Goal: Register for event/course

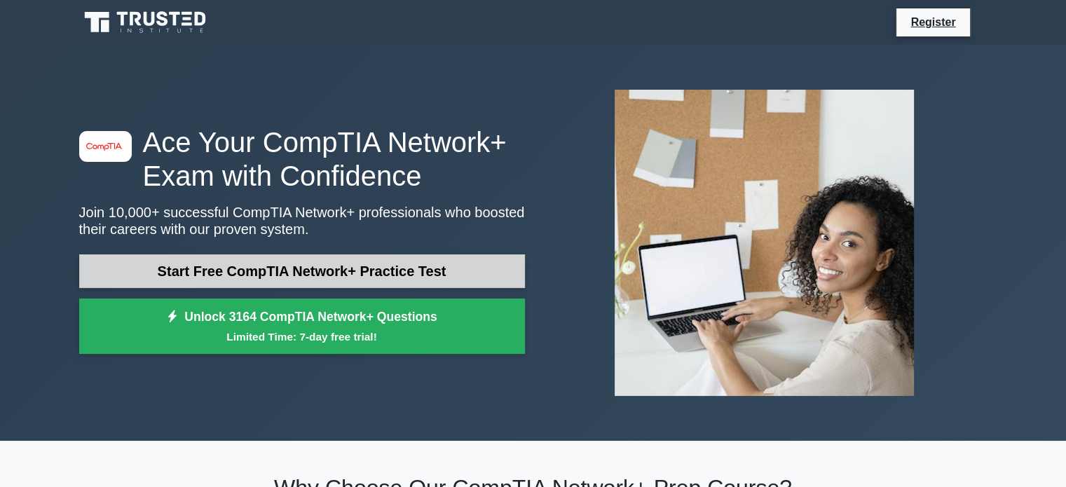
click at [351, 276] on link "Start Free CompTIA Network+ Practice Test" at bounding box center [302, 271] width 446 height 34
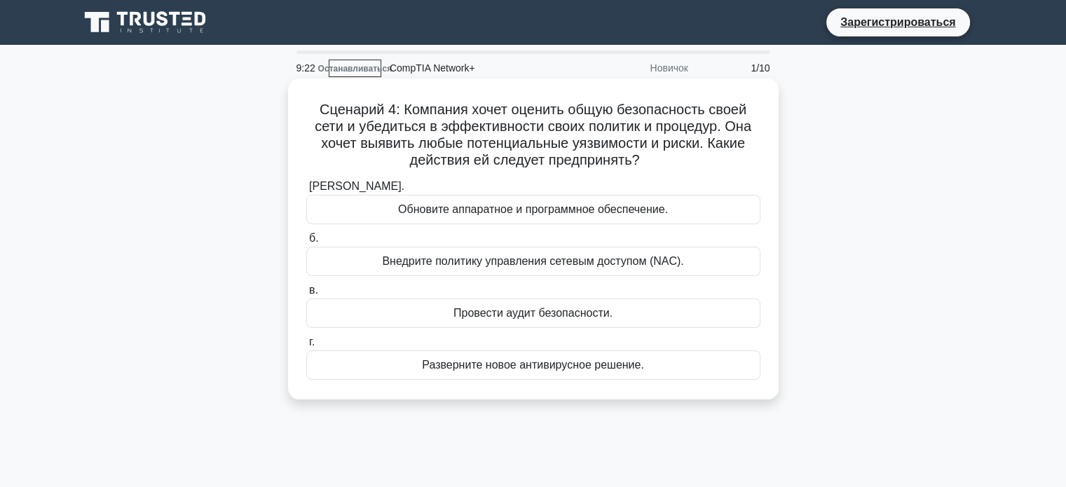
click at [527, 307] on font "Провести аудит безопасности." at bounding box center [533, 313] width 159 height 12
click at [306, 295] on input "в. Провести аудит безопасности." at bounding box center [306, 290] width 0 height 9
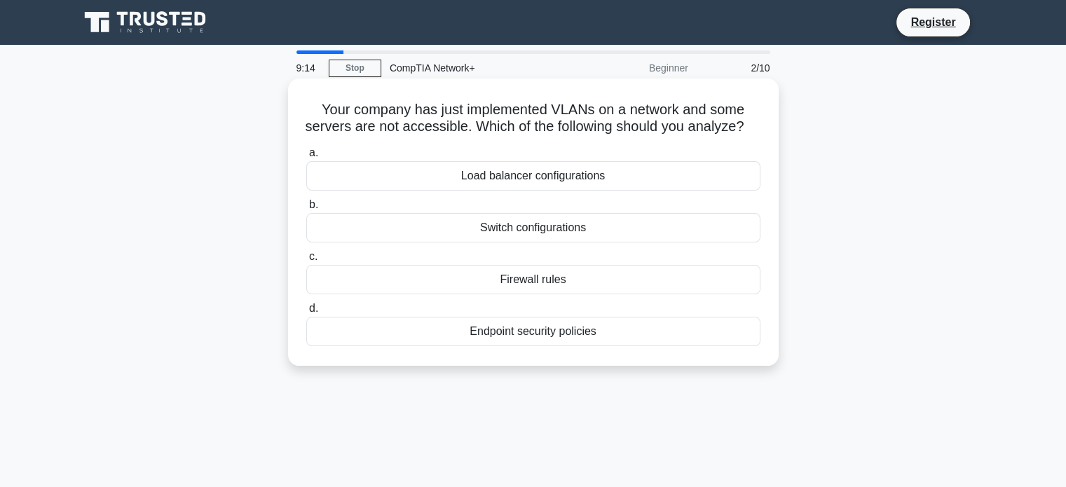
click at [506, 111] on h5 "Your company has just implemented VLANs on a network and some servers are not a…" at bounding box center [533, 118] width 457 height 35
drag, startPoint x: 372, startPoint y: 131, endPoint x: 464, endPoint y: 137, distance: 92.0
click at [464, 136] on h5 "Your company has just implemented VLANs on a network and some servers are not a…" at bounding box center [533, 118] width 457 height 35
click at [597, 243] on div "Switch configurations" at bounding box center [533, 227] width 454 height 29
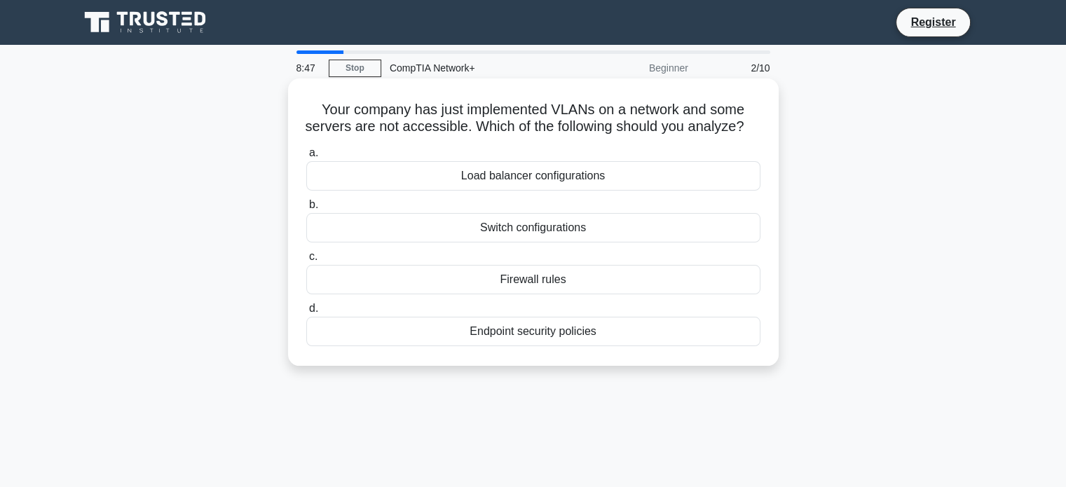
click at [306, 210] on input "b. Switch configurations" at bounding box center [306, 205] width 0 height 9
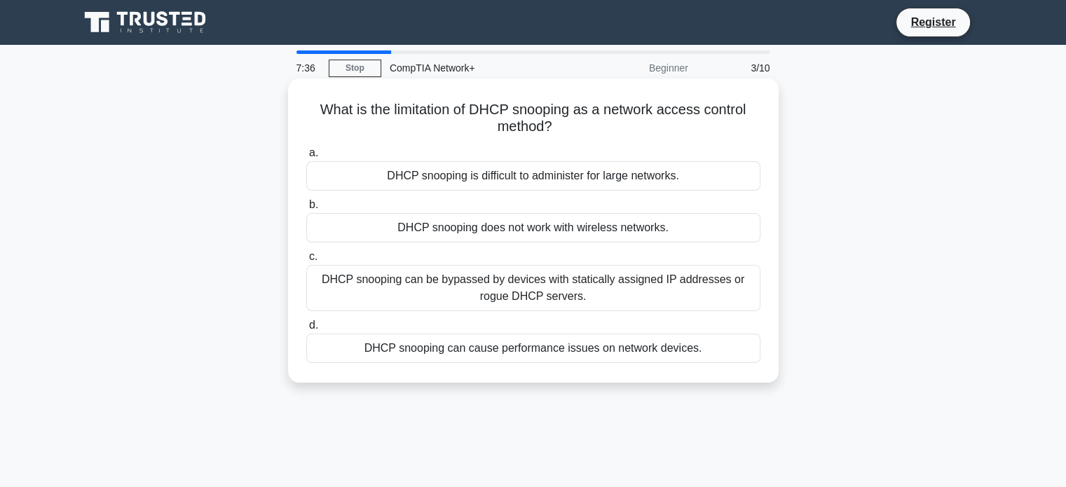
click at [541, 287] on div "DHCP snooping can be bypassed by devices with statically assigned IP addresses …" at bounding box center [533, 288] width 454 height 46
click at [306, 261] on input "c. DHCP snooping can be bypassed by devices with statically assigned IP address…" at bounding box center [306, 256] width 0 height 9
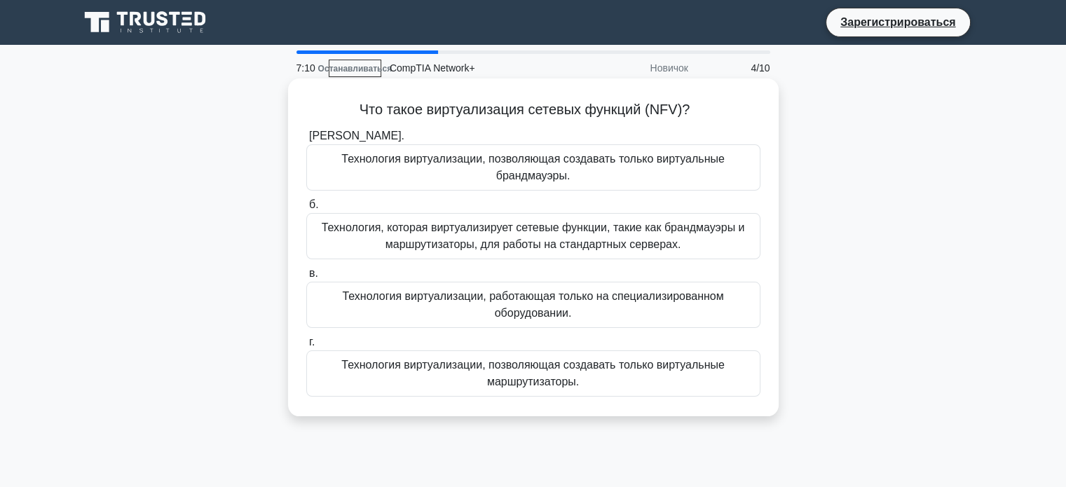
click at [526, 133] on label "а. Технология виртуализации, позволяющая создавать только виртуальные брандмауэ…" at bounding box center [533, 159] width 454 height 63
click at [306, 133] on input "а. Технология виртуализации, позволяющая создавать только виртуальные брандмауэ…" at bounding box center [306, 136] width 0 height 9
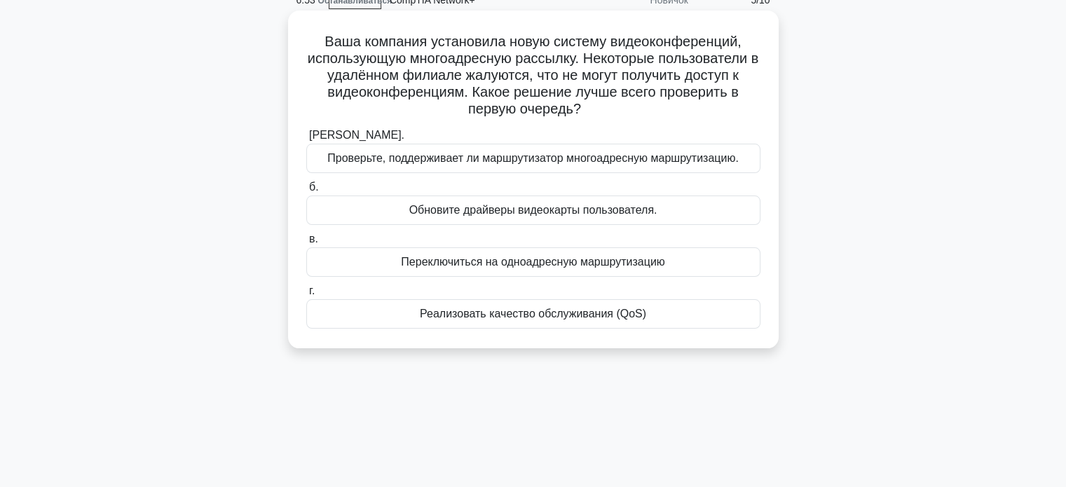
scroll to position [69, 0]
click at [539, 312] on font "Реализовать качество обслуживания (QoS)" at bounding box center [533, 313] width 226 height 12
click at [306, 295] on input "г. Реализовать качество обслуживания (QoS)" at bounding box center [306, 290] width 0 height 9
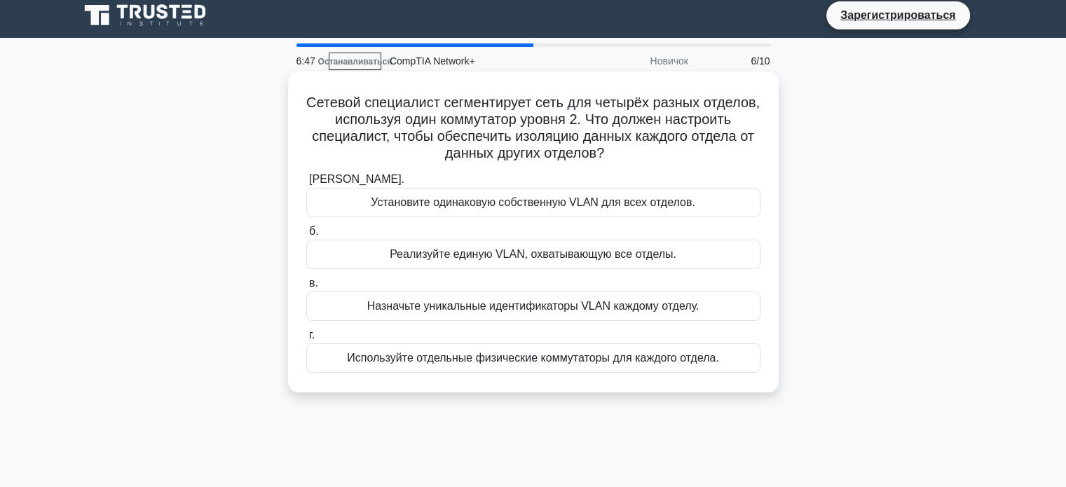
scroll to position [0, 0]
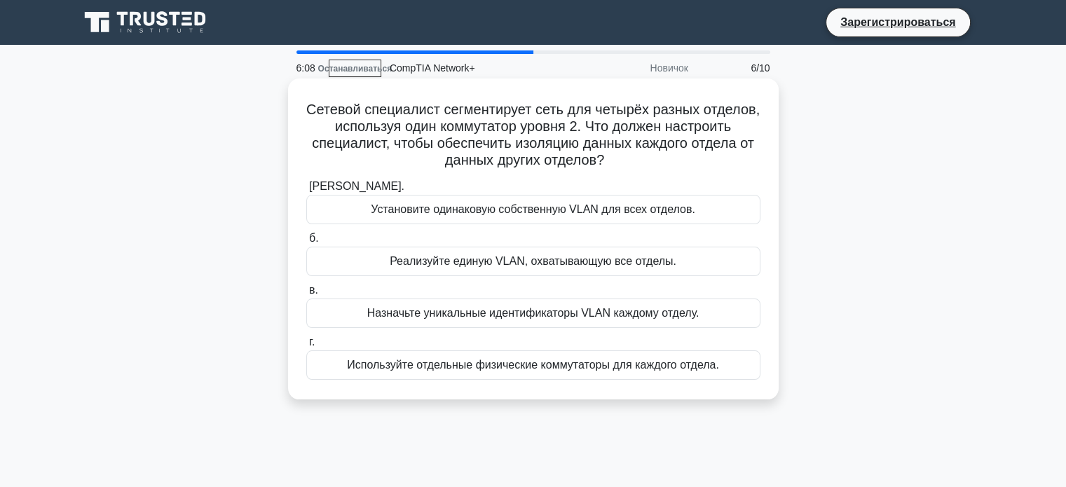
click at [480, 313] on font "Назначьте уникальные идентификаторы VLAN каждому отделу." at bounding box center [533, 313] width 332 height 12
click at [306, 295] on input "в. Назначьте уникальные идентификаторы VLAN каждому отделу." at bounding box center [306, 290] width 0 height 9
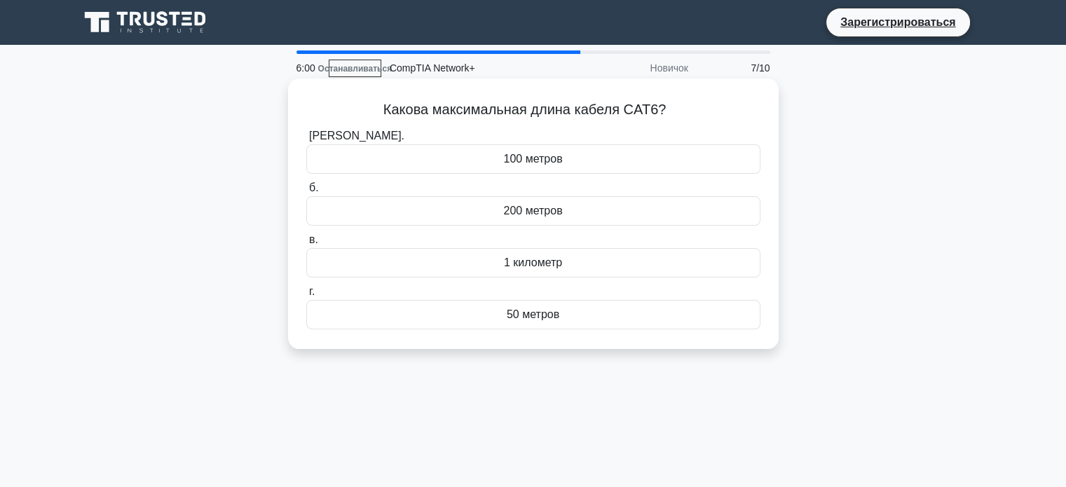
click at [550, 162] on font "100 метров" at bounding box center [532, 159] width 59 height 12
click at [306, 141] on input "а. 100 метров" at bounding box center [306, 136] width 0 height 9
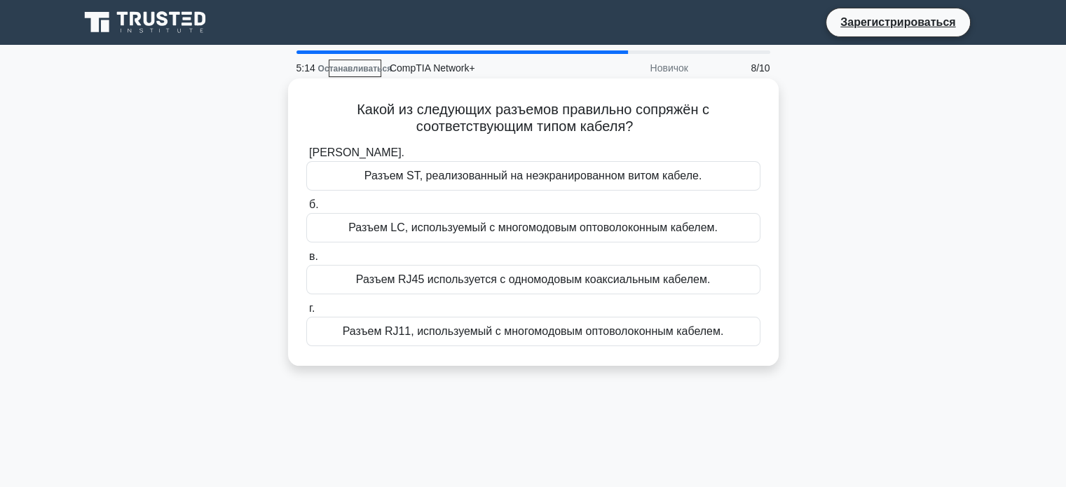
click at [464, 229] on font "Разъем LC, используемый с многомодовым оптоволоконным кабелем." at bounding box center [532, 228] width 369 height 12
click at [306, 210] on input "б. Разъем LC, используемый с многомодовым оптоволоконным кабелем." at bounding box center [306, 205] width 0 height 9
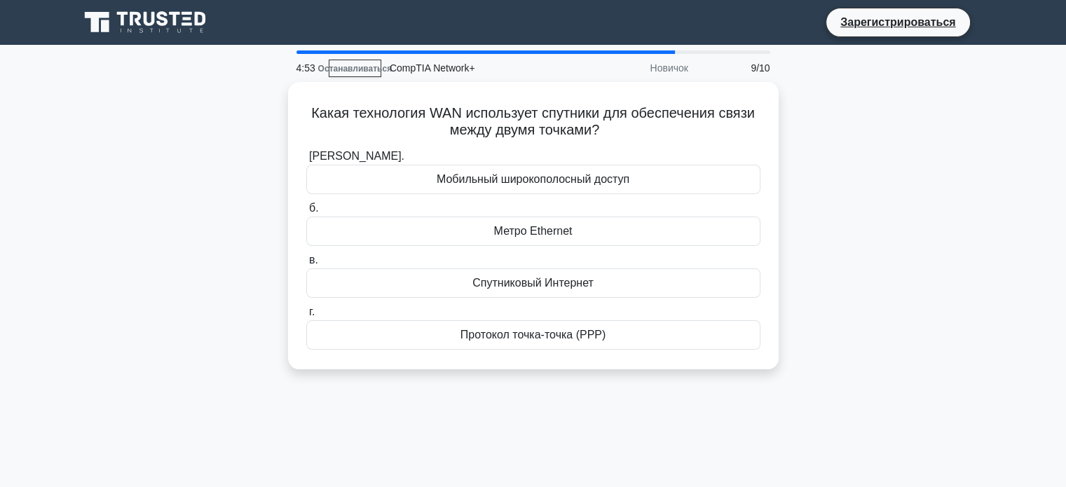
click at [902, 124] on div "Какая технология WAN использует спутники для обеспечения связи между двумя точк…" at bounding box center [533, 234] width 925 height 304
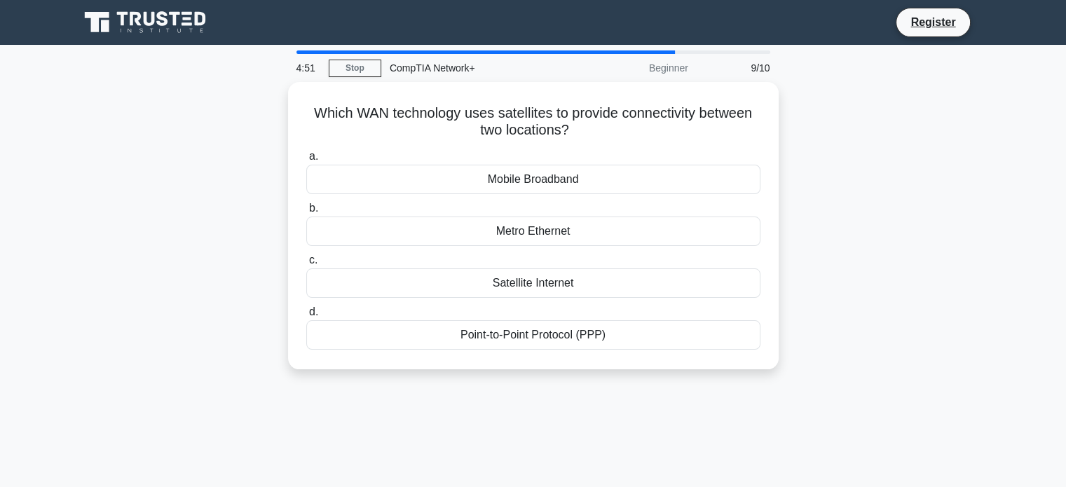
click at [858, 165] on div "Which WAN technology uses satellites to provide connectivity between two locati…" at bounding box center [533, 234] width 925 height 304
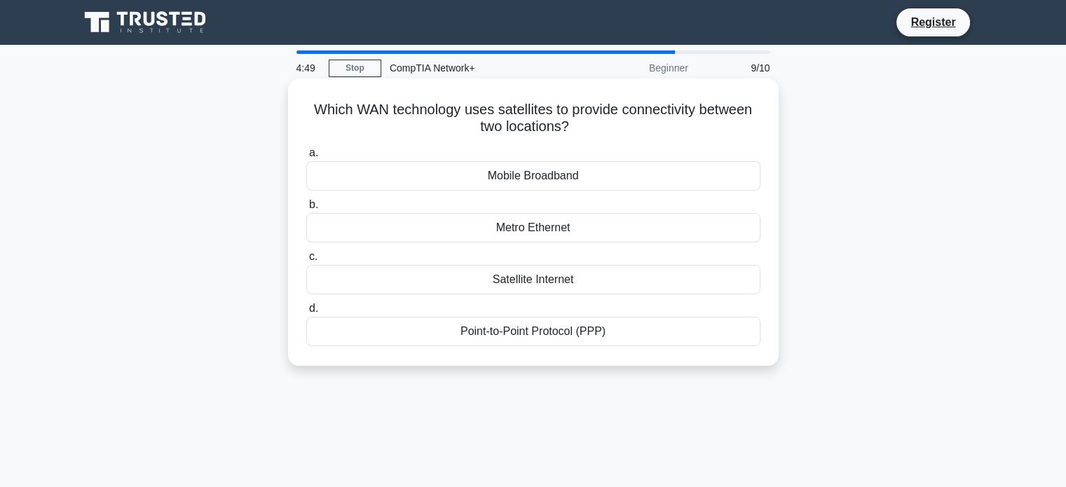
click at [622, 277] on div "Satellite Internet" at bounding box center [533, 279] width 454 height 29
click at [306, 261] on input "c. Satellite Internet" at bounding box center [306, 256] width 0 height 9
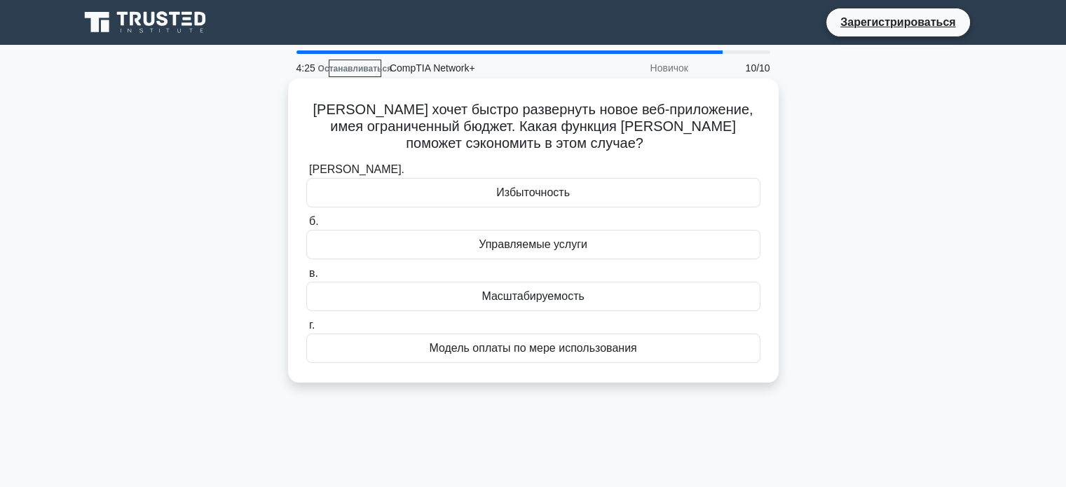
click at [545, 353] on font "Модель оплаты по мере использования" at bounding box center [533, 348] width 208 height 12
click at [306, 330] on input "г. Модель оплаты по мере использования" at bounding box center [306, 325] width 0 height 9
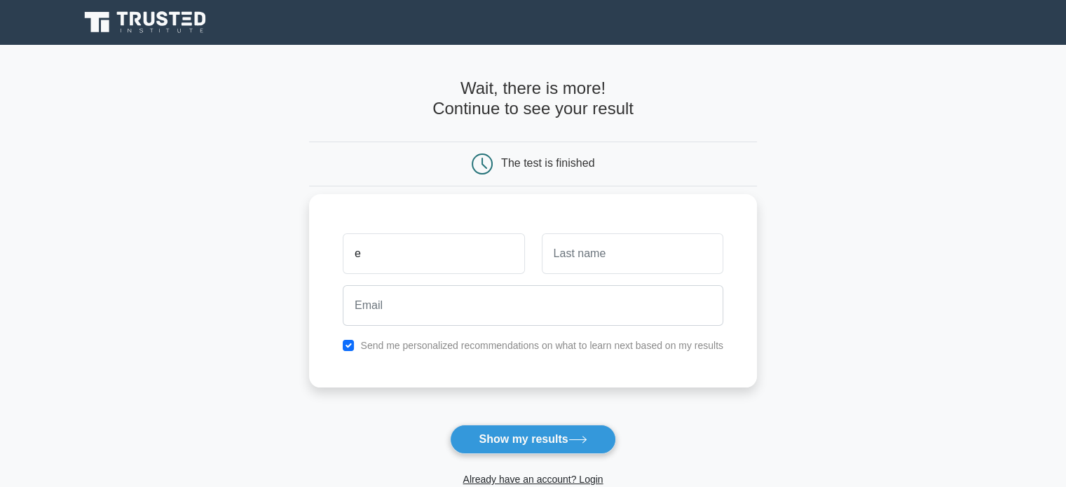
type input "e"
click at [633, 253] on input "text" at bounding box center [633, 253] width 182 height 41
type input "e"
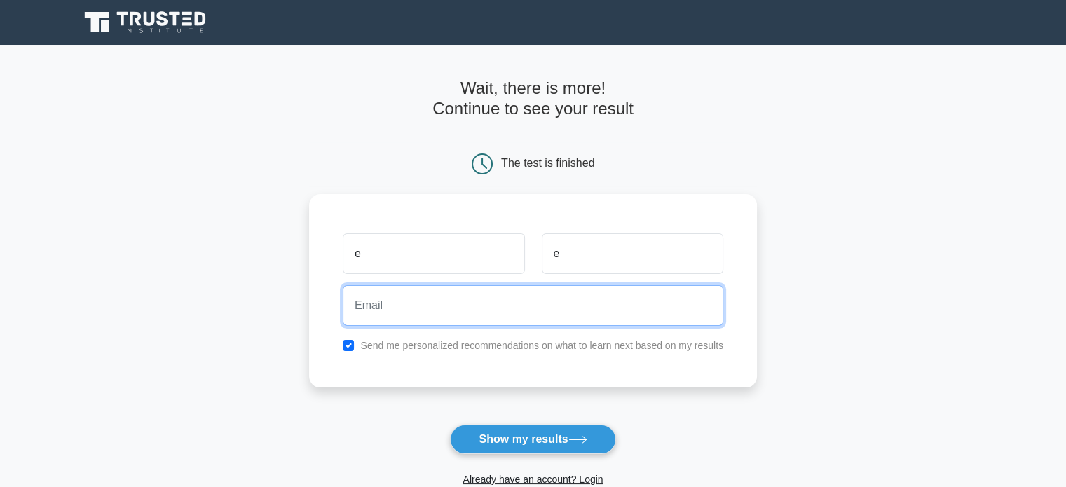
click at [508, 296] on input "email" at bounding box center [533, 305] width 381 height 41
type input "doroshenkojenya@gmail.com"
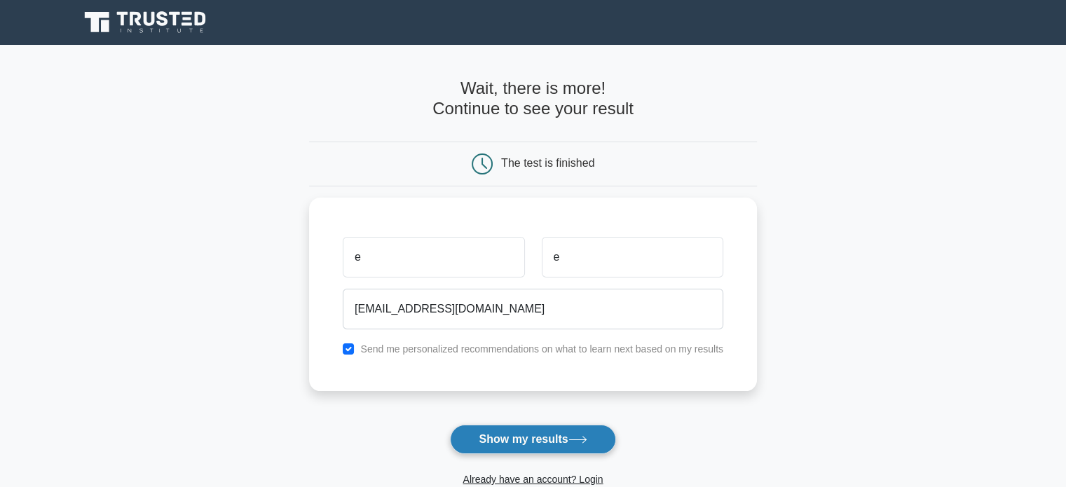
click at [505, 430] on button "Show my results" at bounding box center [532, 439] width 165 height 29
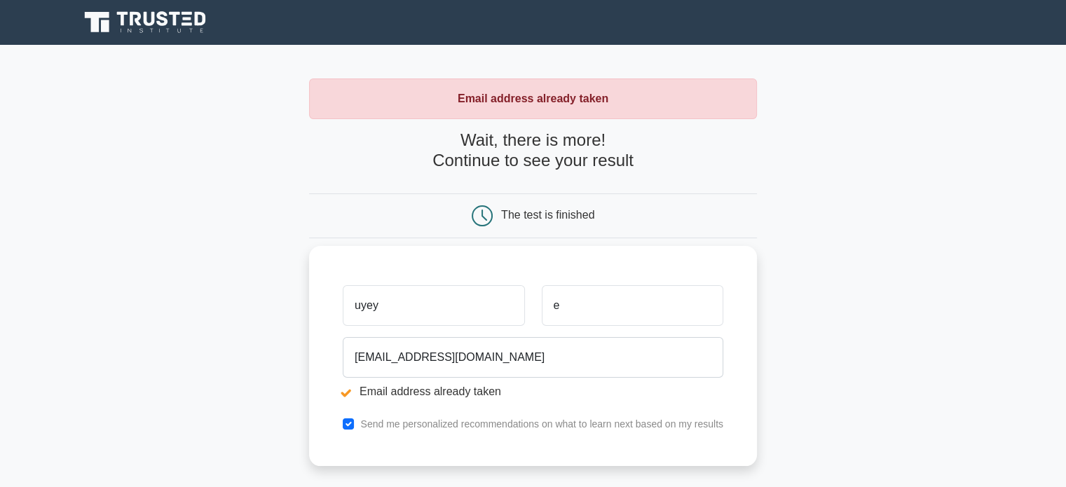
type input "uyey"
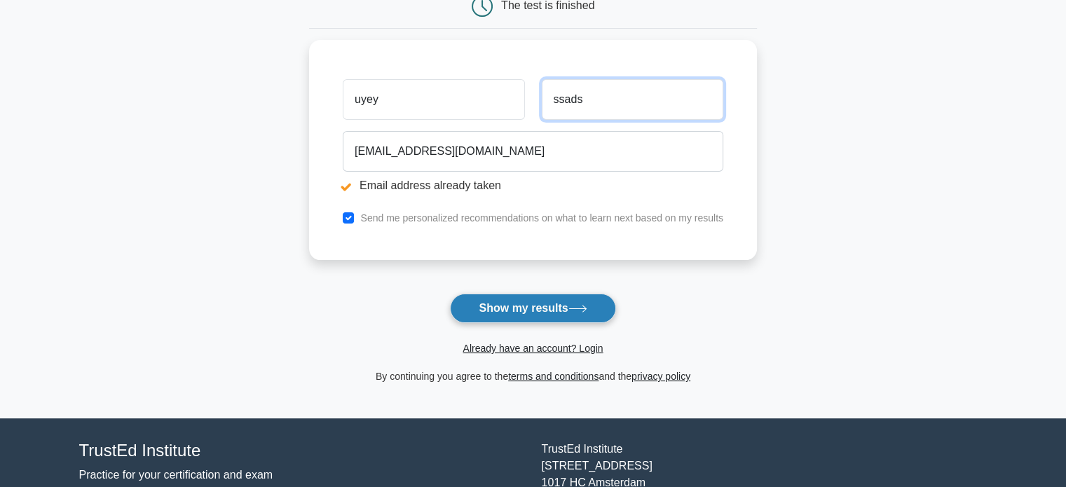
type input "ssads"
click at [549, 309] on button "Show my results" at bounding box center [532, 308] width 165 height 29
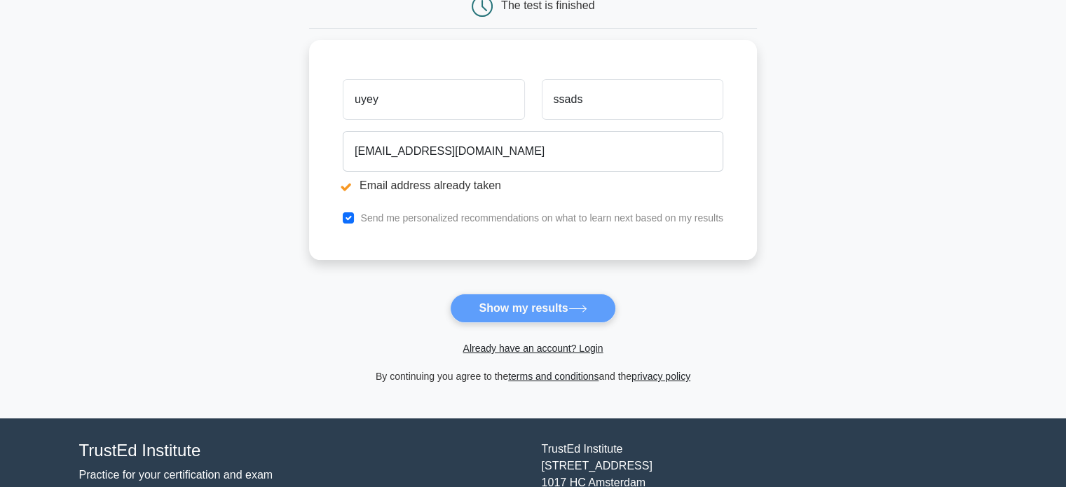
scroll to position [210, 0]
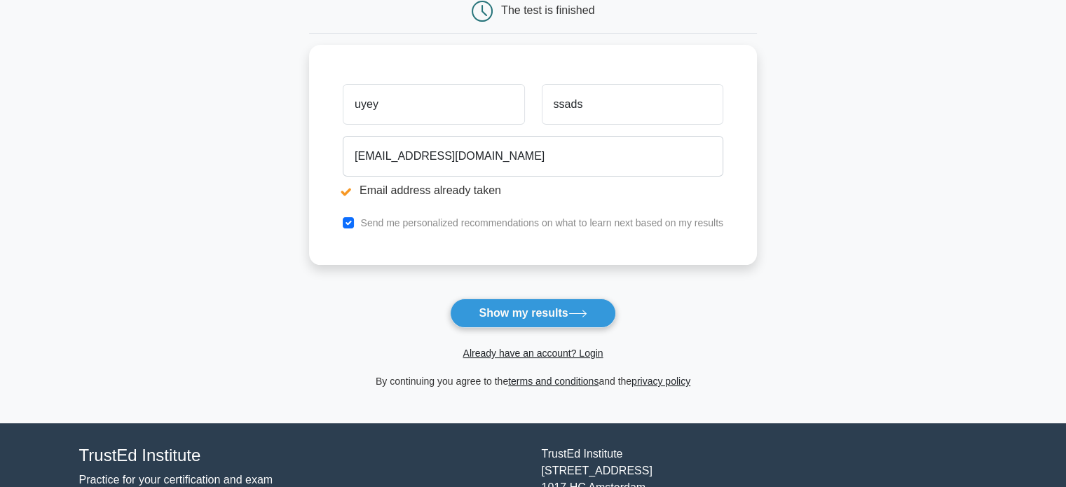
click at [665, 304] on form "Wait, there is more! Continue to see your result The test is finished uyey ssads" at bounding box center [533, 158] width 448 height 464
